Goal: Transaction & Acquisition: Purchase product/service

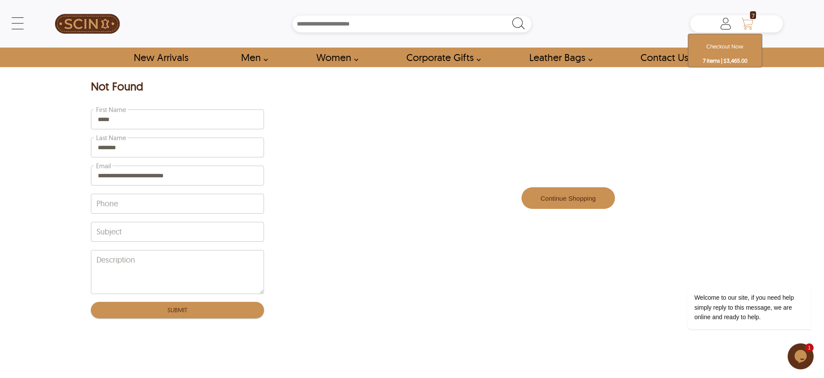
click at [747, 21] on icon "Shopping Cart" at bounding box center [747, 23] width 17 height 17
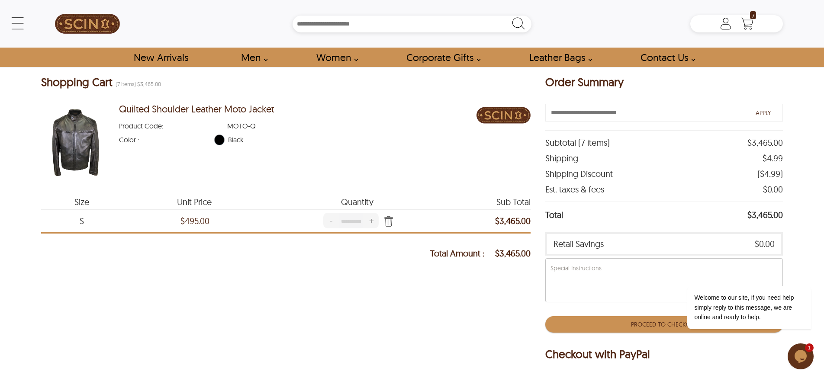
drag, startPoint x: 124, startPoint y: 50, endPoint x: 3, endPoint y: 294, distance: 272.7
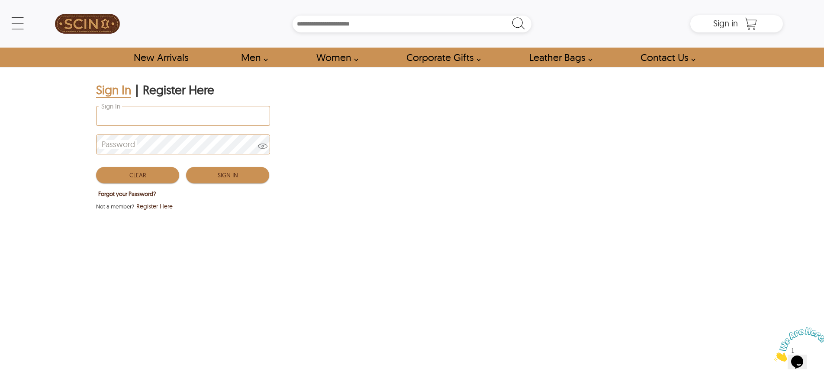
type input "**********"
click at [228, 174] on button "Sign In" at bounding box center [227, 175] width 83 height 16
